Goal: Information Seeking & Learning: Learn about a topic

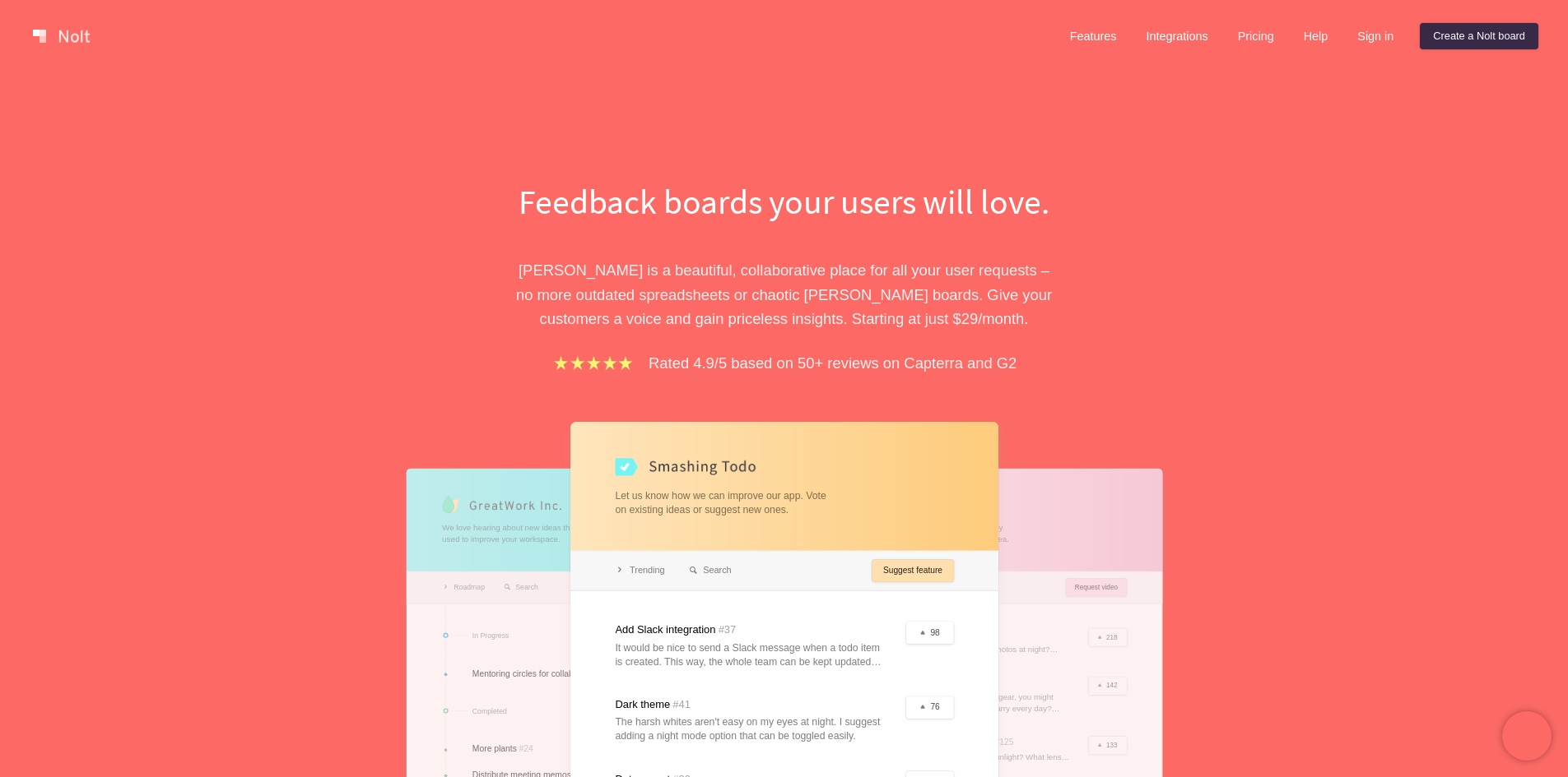
click at [199, 187] on div "Feedback boards your users will love. [PERSON_NAME] is a beautiful, collaborati…" at bounding box center [784, 544] width 1568 height 945
click at [163, 156] on div "Feedback boards your users will love. [PERSON_NAME] is a beautiful, collaborati…" at bounding box center [784, 544] width 1568 height 945
click at [1089, 204] on div "Feedback boards your users will love. [PERSON_NAME] is a beautiful, collaborati…" at bounding box center [784, 588] width 740 height 820
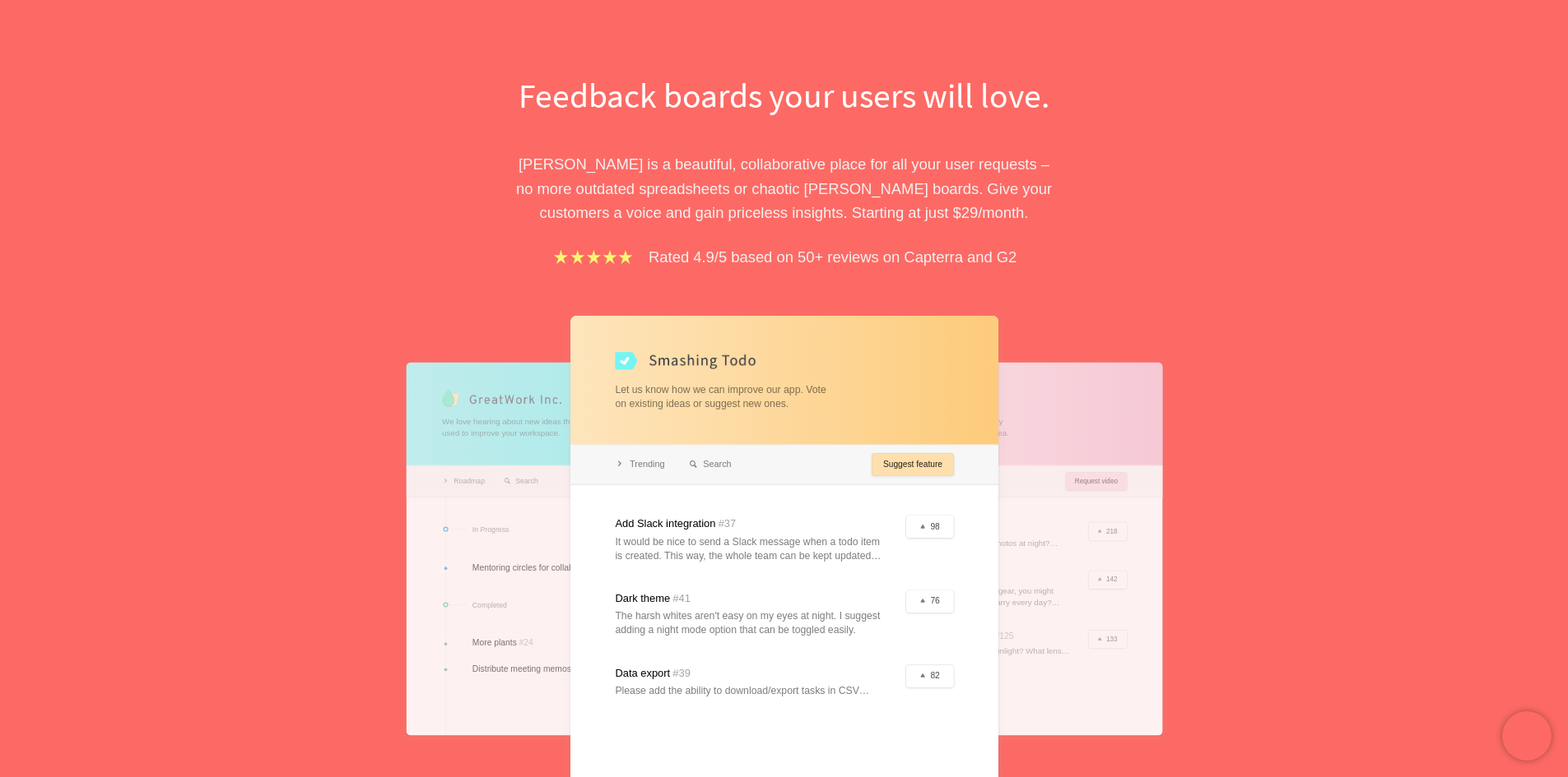
scroll to position [165, 0]
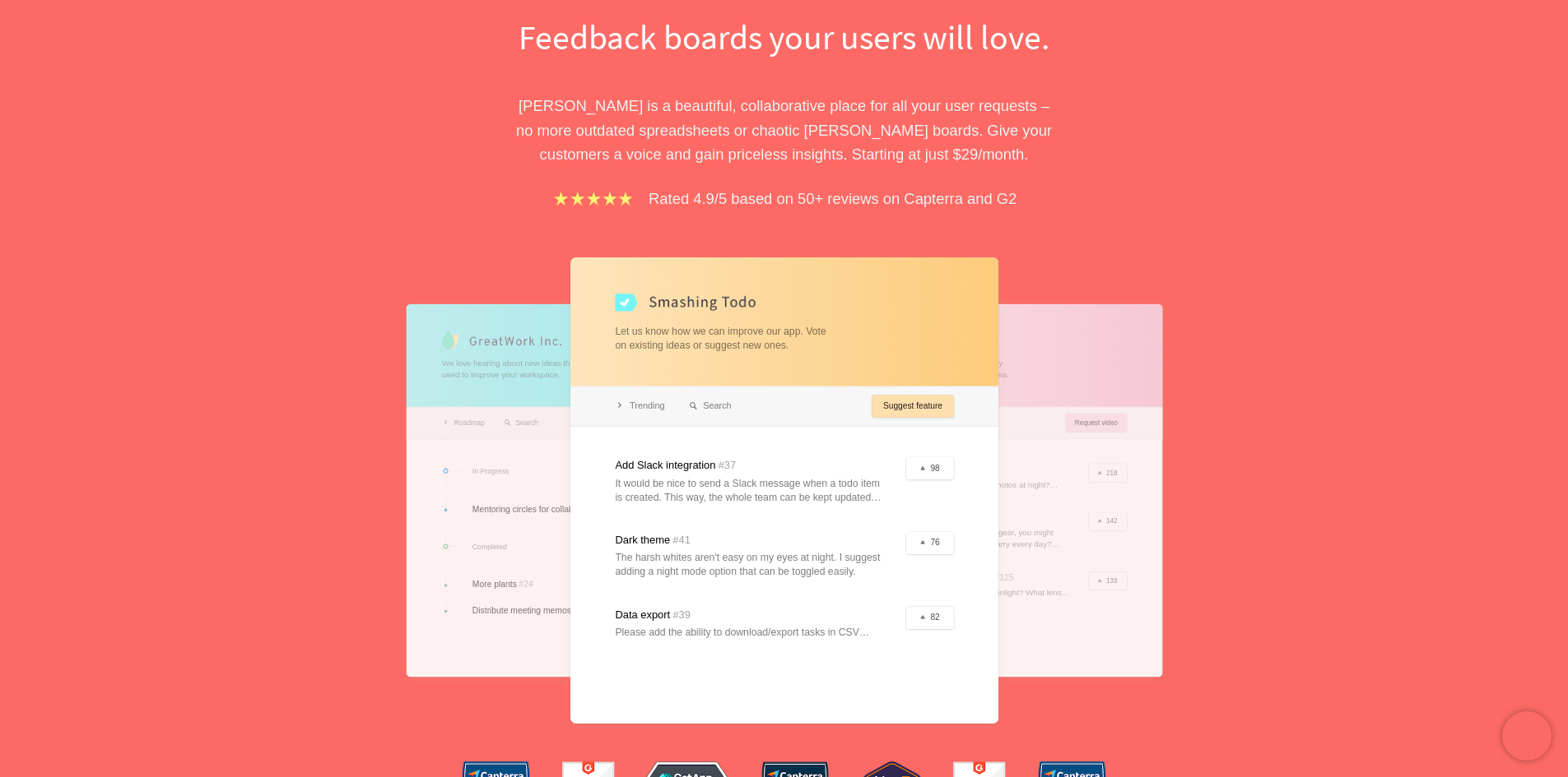
click at [1324, 307] on div "Feedback boards your users will love. [PERSON_NAME] is a beautiful, collaborati…" at bounding box center [784, 380] width 1568 height 945
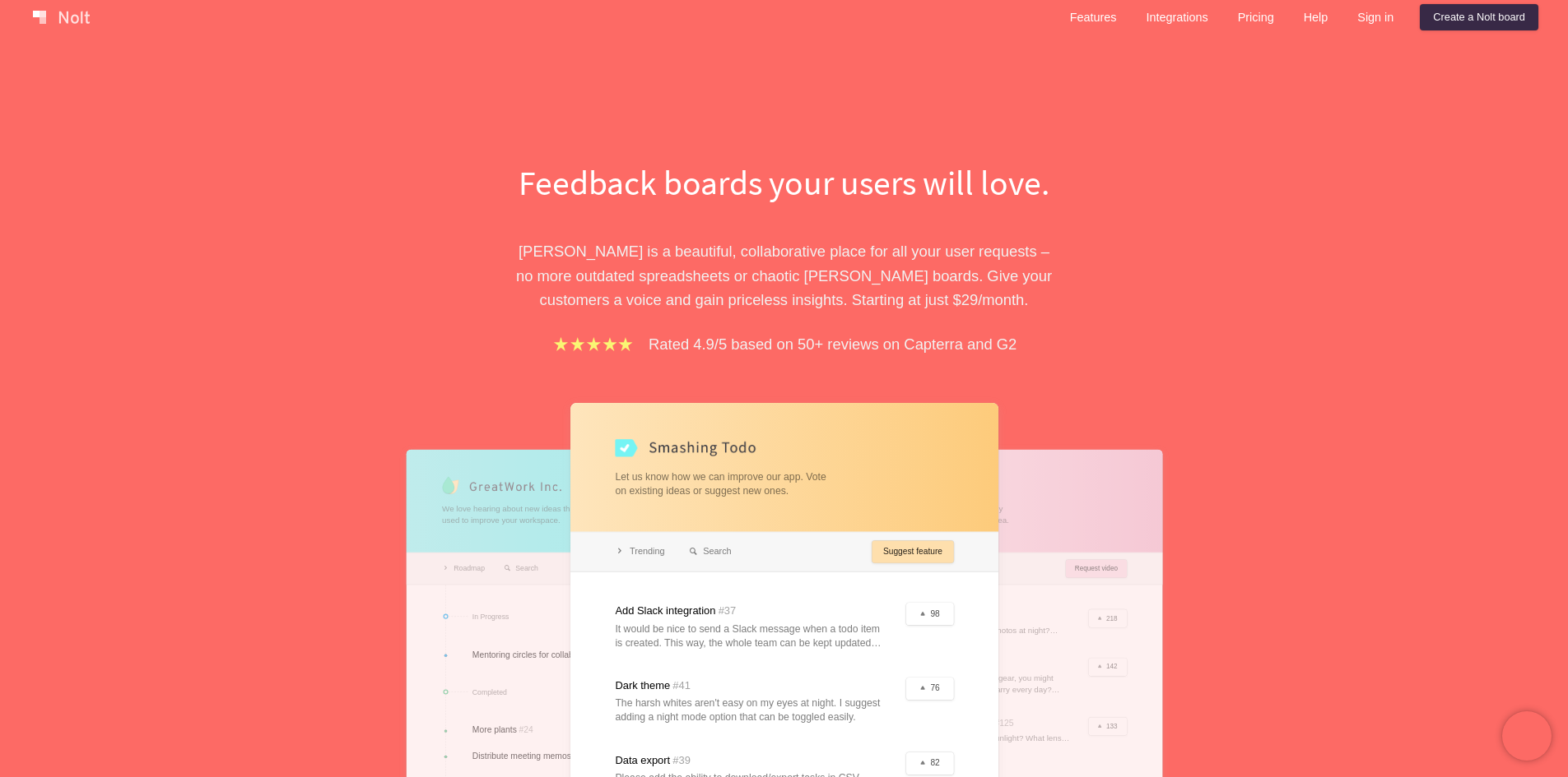
scroll to position [0, 0]
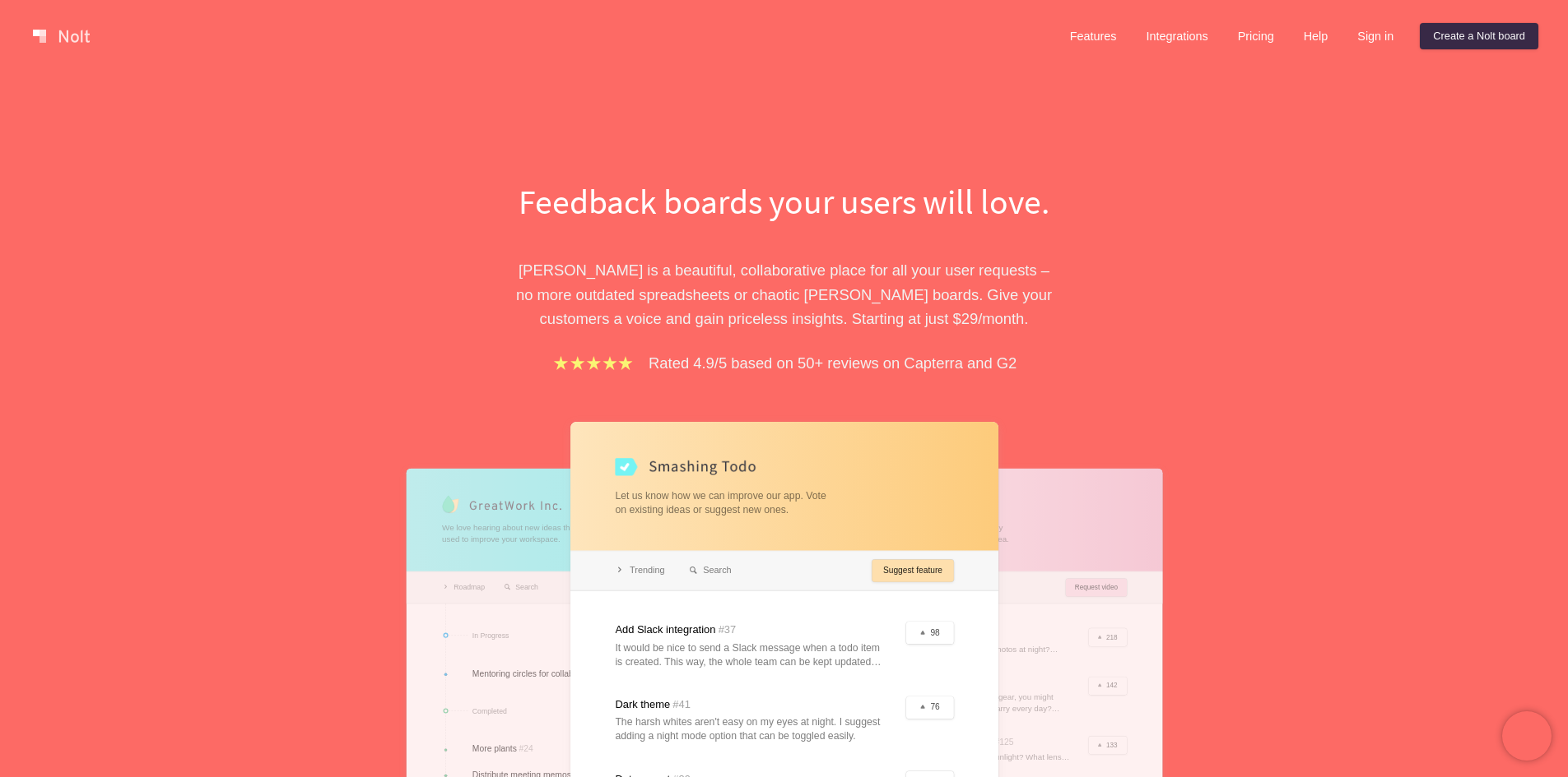
click at [1094, 39] on link "Features" at bounding box center [1093, 36] width 73 height 26
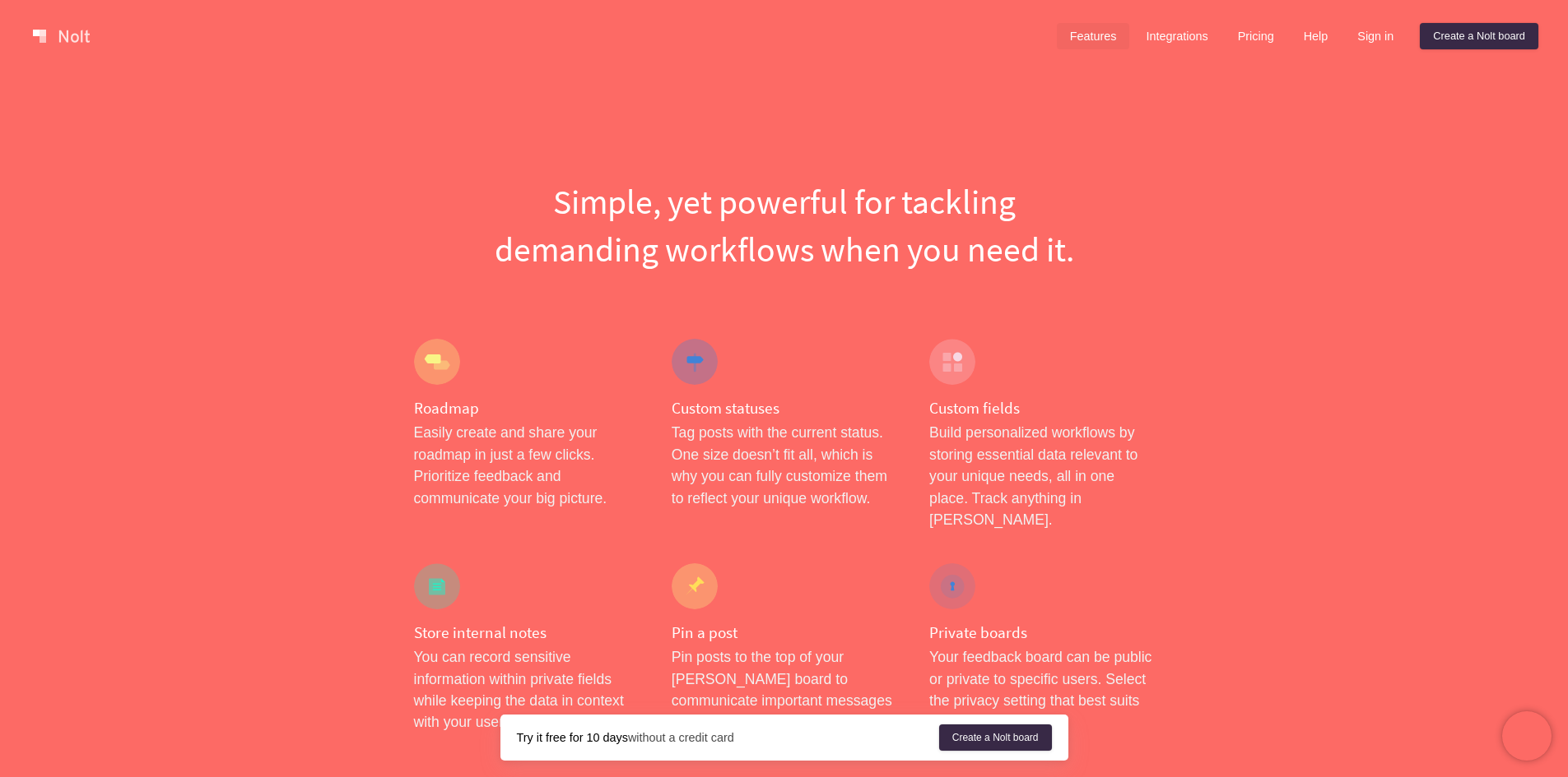
click at [1243, 29] on link "Pricing" at bounding box center [1256, 36] width 62 height 26
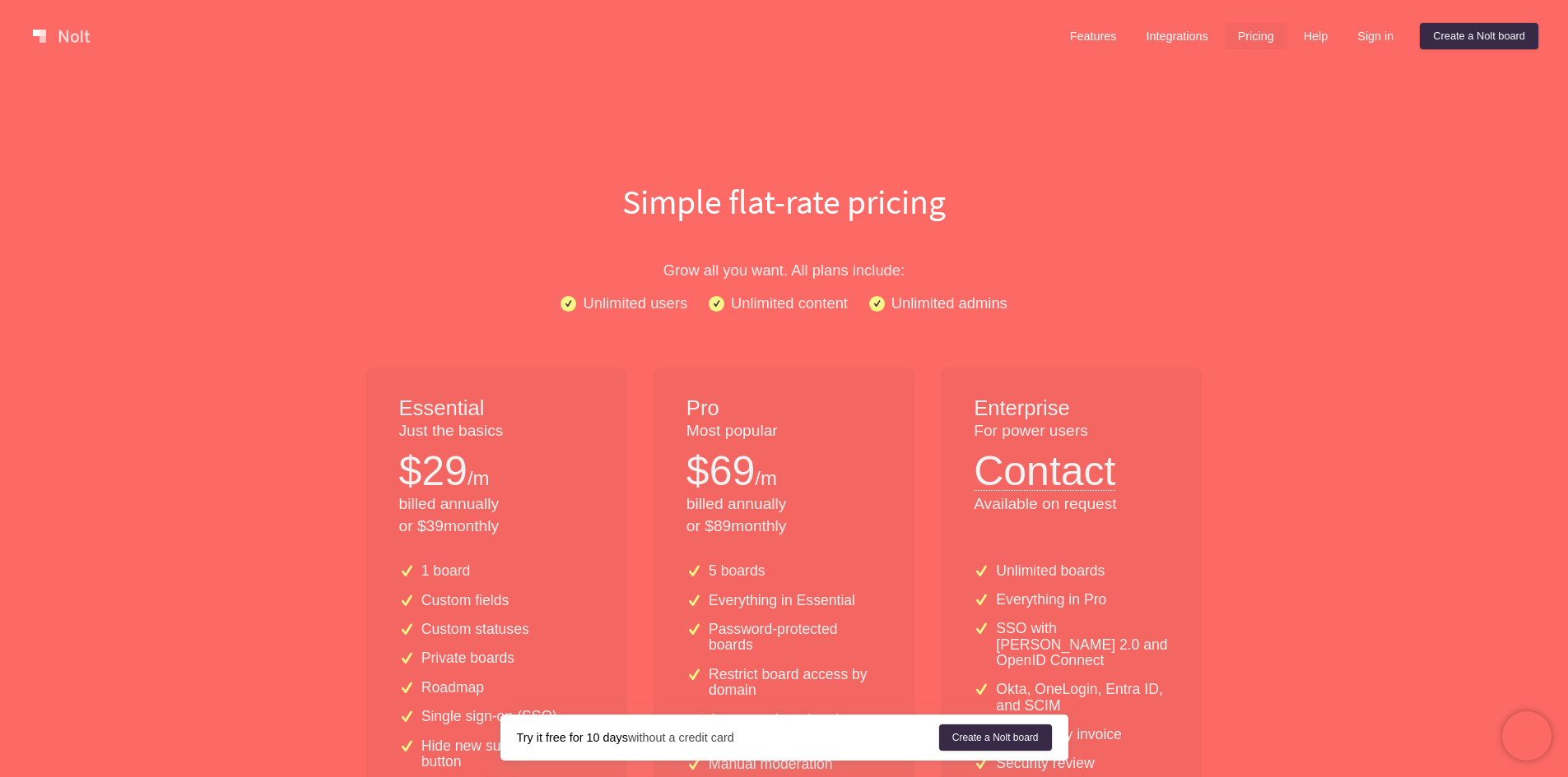
click at [53, 36] on link at bounding box center [62, 36] width 70 height 26
